Goal: Navigation & Orientation: Find specific page/section

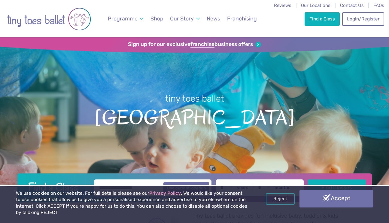
click at [319, 201] on link "Accept" at bounding box center [337, 198] width 74 height 17
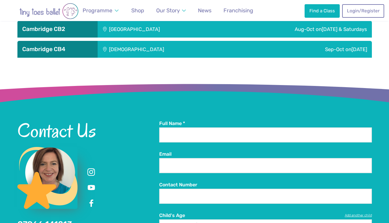
scroll to position [1046, 0]
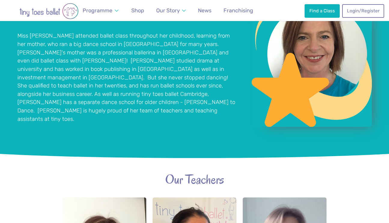
scroll to position [495, 0]
